Goal: Find specific page/section: Find specific page/section

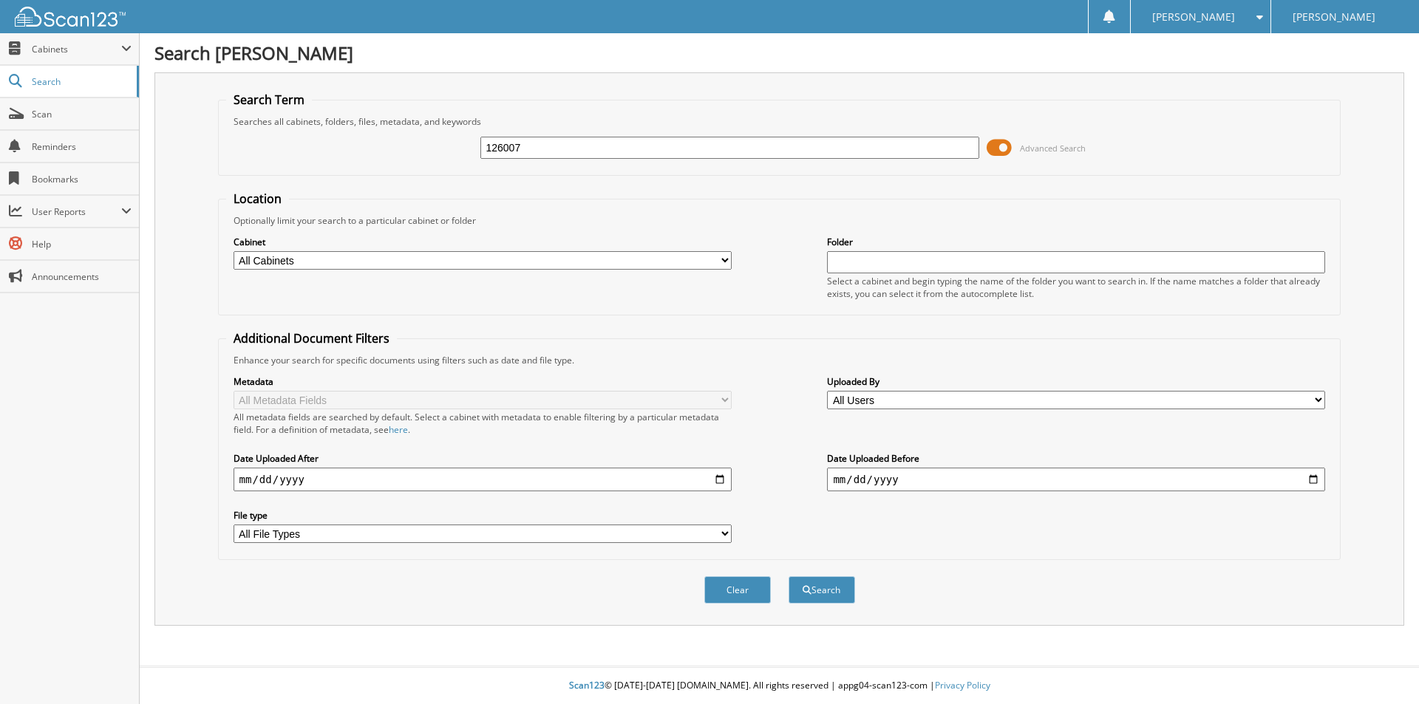
type input "126007"
click at [788, 576] on button "Search" at bounding box center [821, 589] width 66 height 27
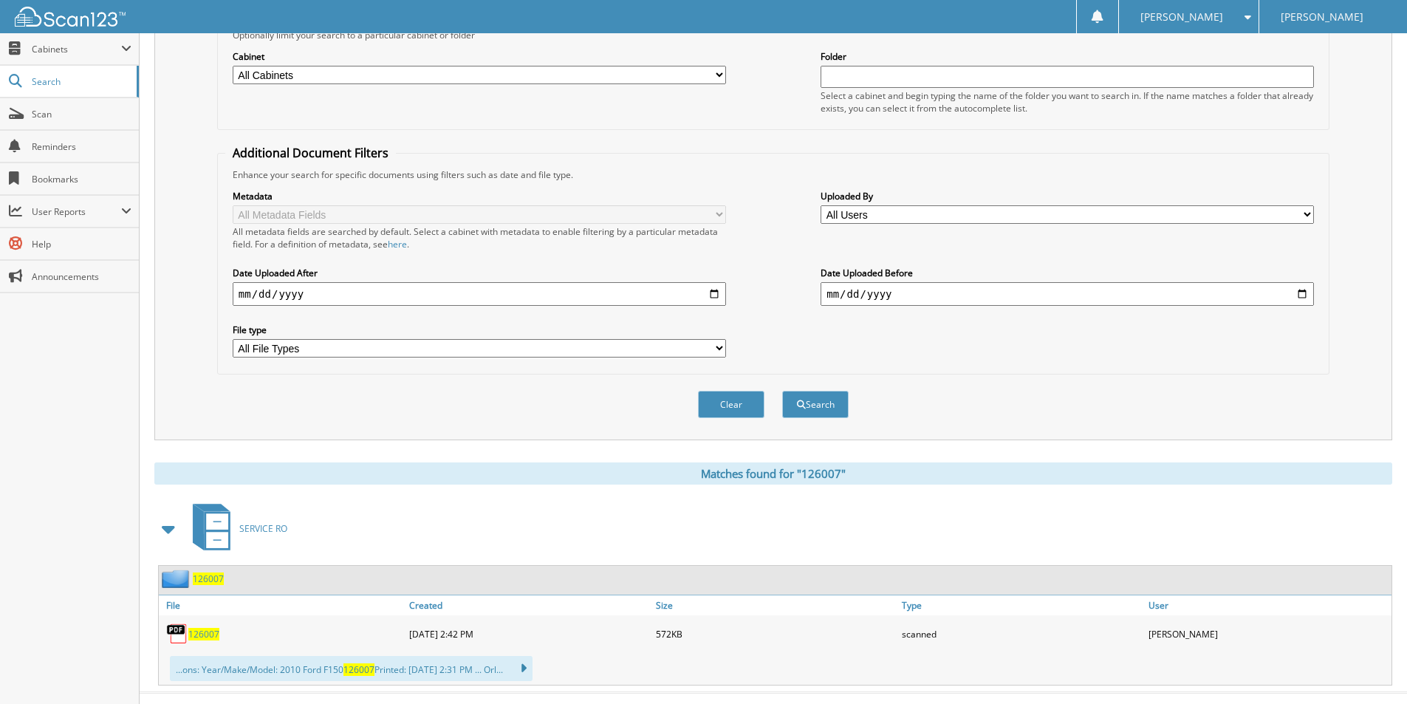
scroll to position [212, 0]
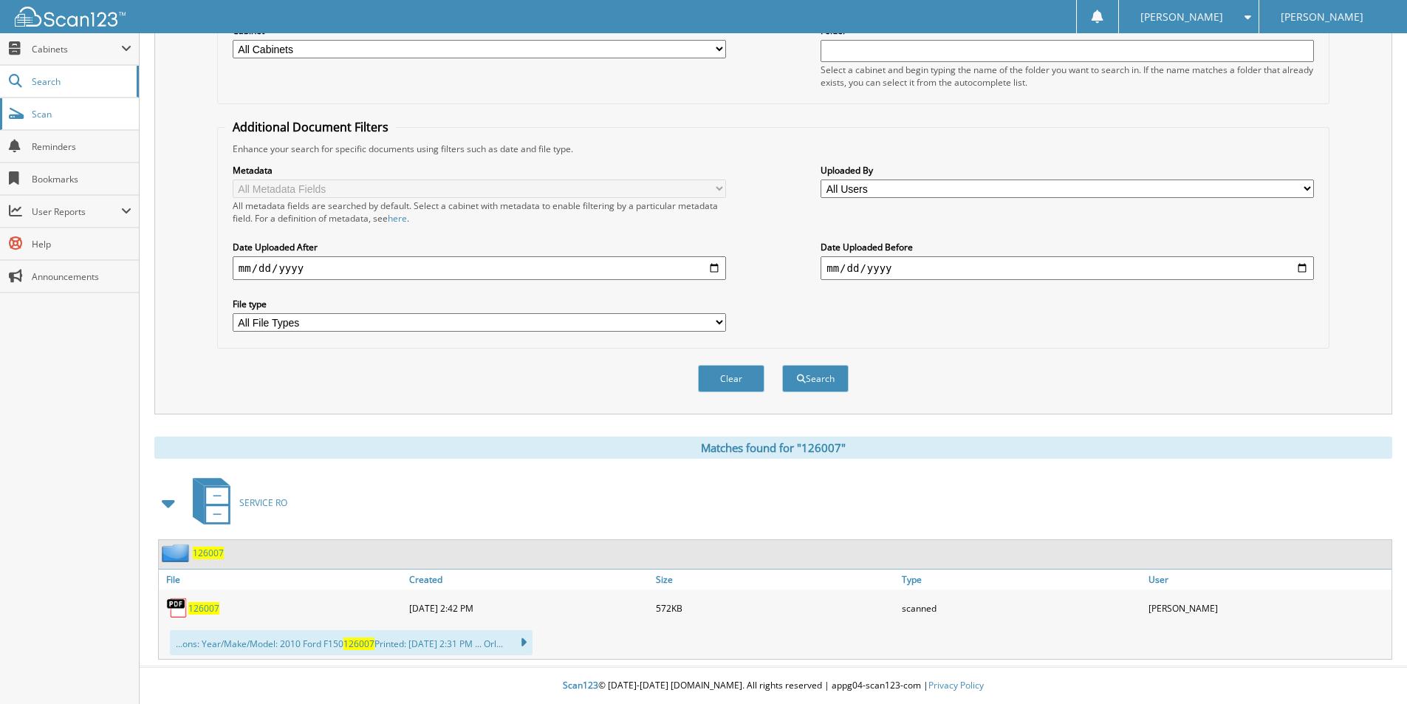
click at [84, 113] on span "Scan" at bounding box center [82, 114] width 100 height 13
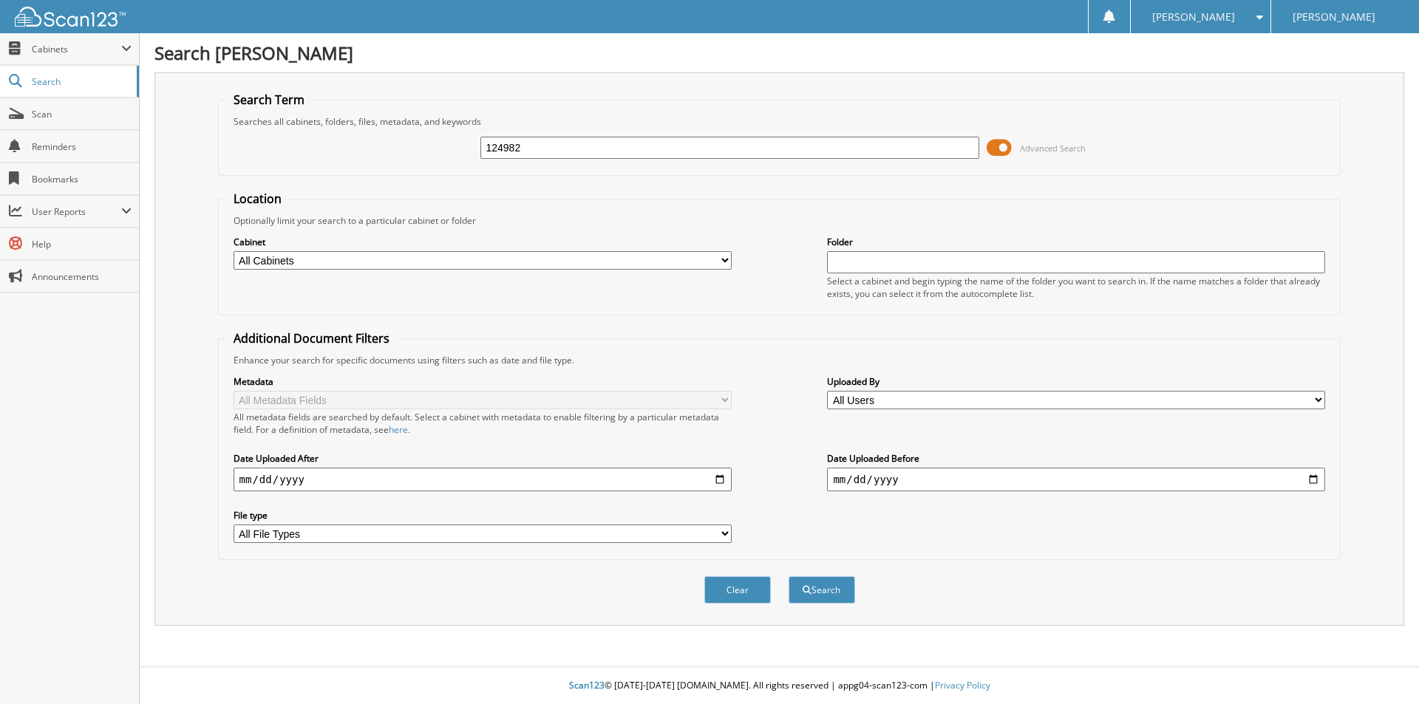
type input "124982"
click at [788, 576] on button "Search" at bounding box center [821, 589] width 66 height 27
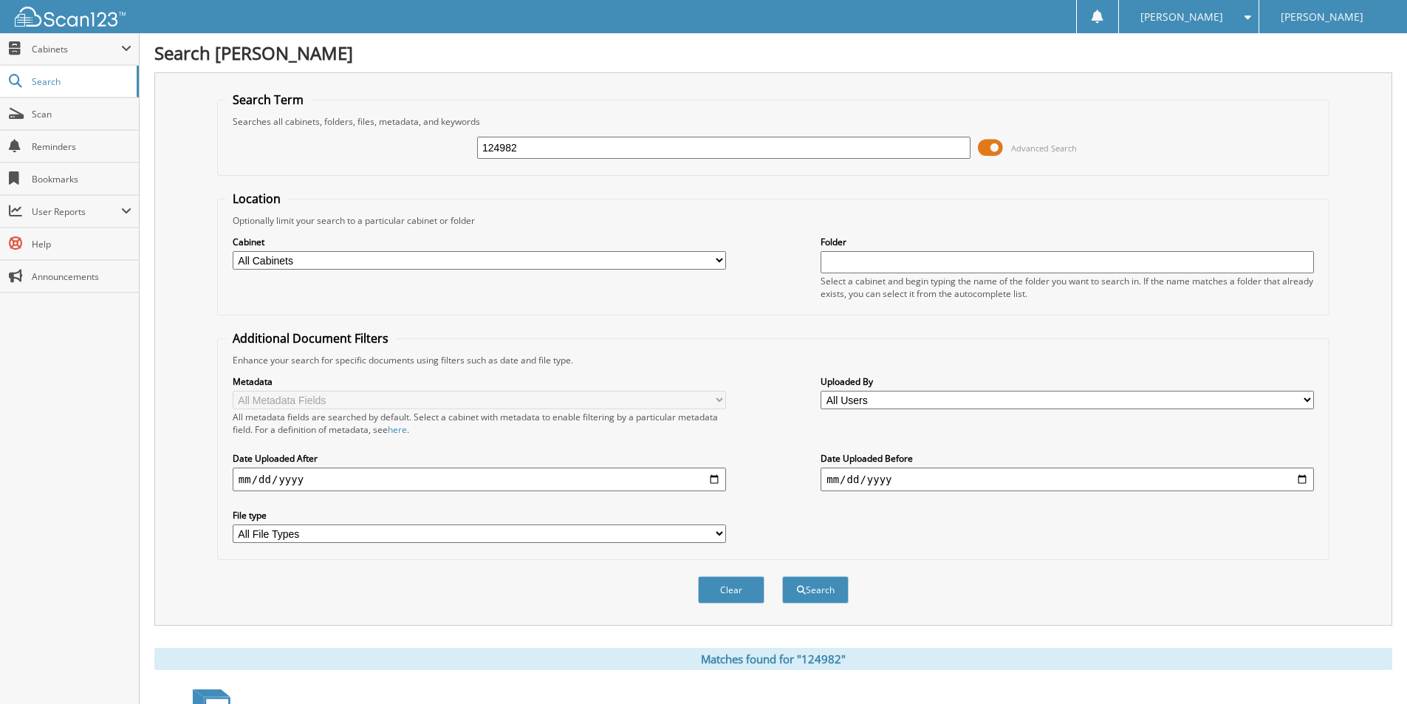
drag, startPoint x: 522, startPoint y: 143, endPoint x: 457, endPoint y: 130, distance: 67.1
click at [457, 130] on div "124982 Advanced Search" at bounding box center [773, 148] width 1096 height 40
type input "125887"
click at [782, 576] on button "Search" at bounding box center [815, 589] width 66 height 27
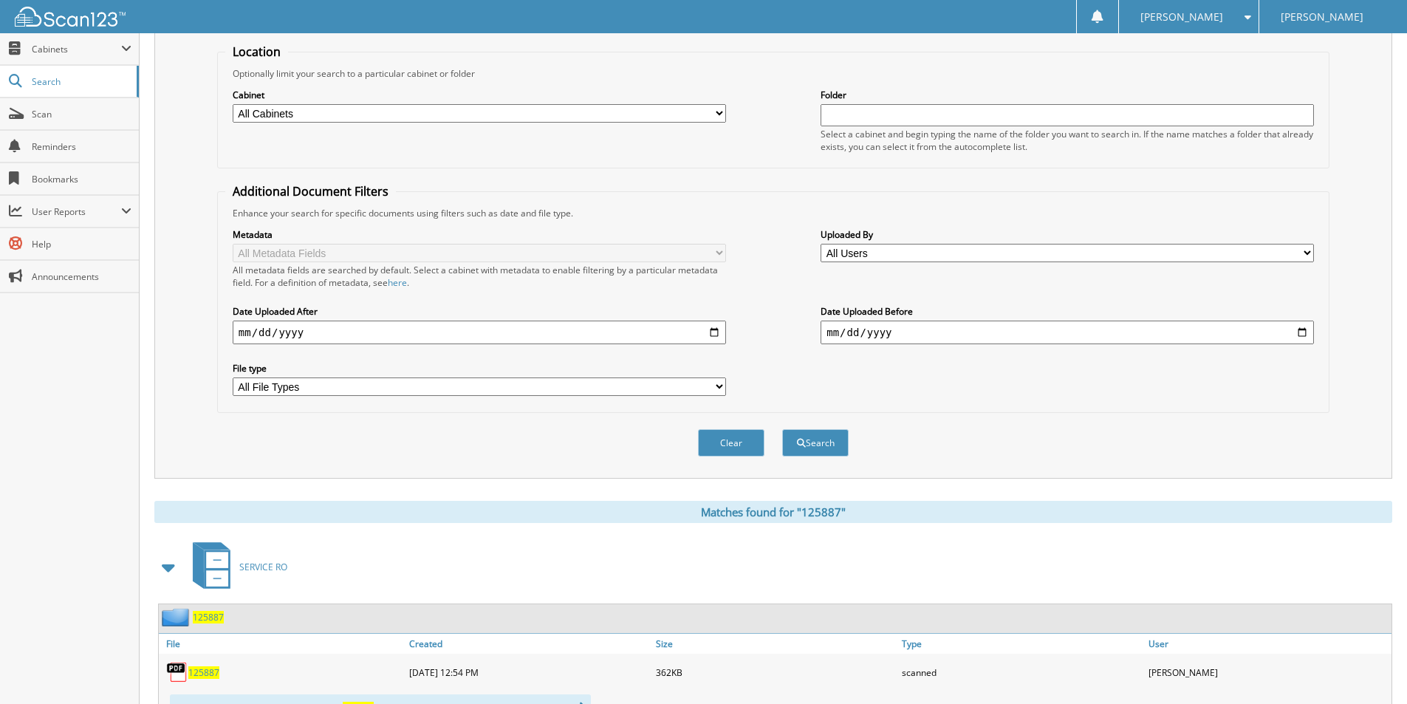
scroll to position [148, 0]
click at [47, 115] on span "Scan" at bounding box center [82, 114] width 100 height 13
